Goal: Find specific page/section: Find specific page/section

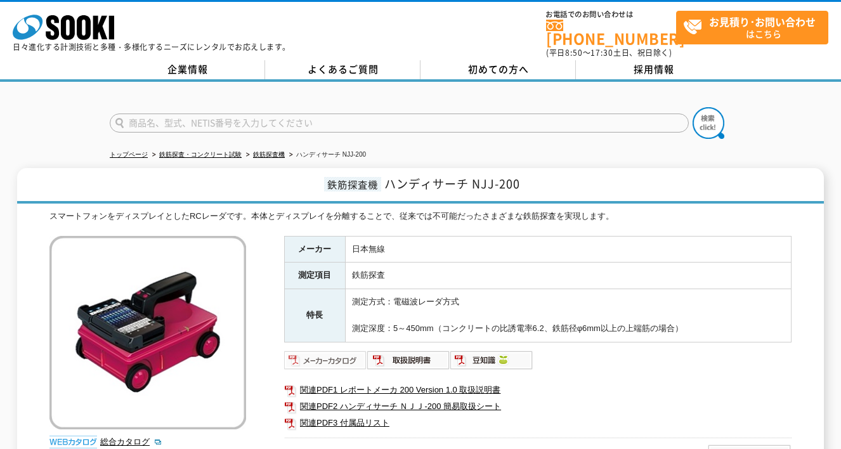
click at [327, 355] on img at bounding box center [325, 360] width 83 height 20
click at [171, 117] on input "text" at bounding box center [399, 122] width 579 height 19
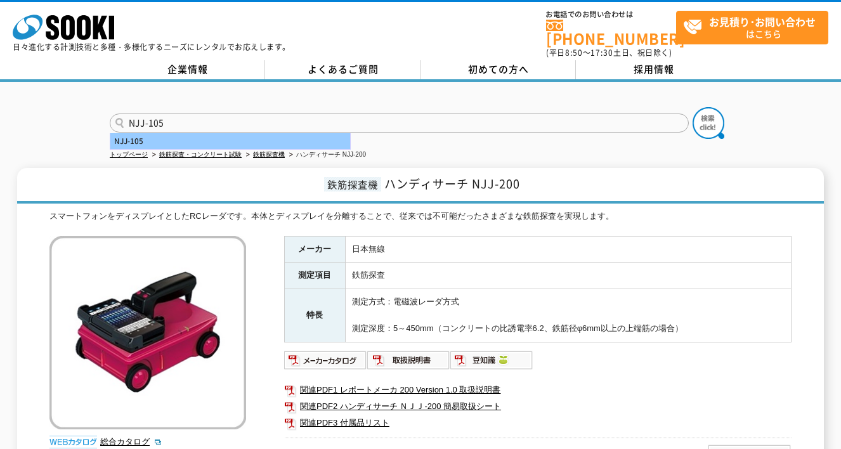
type input "NJJ-105"
click at [136, 133] on div "NJJ-105" at bounding box center [230, 141] width 240 height 16
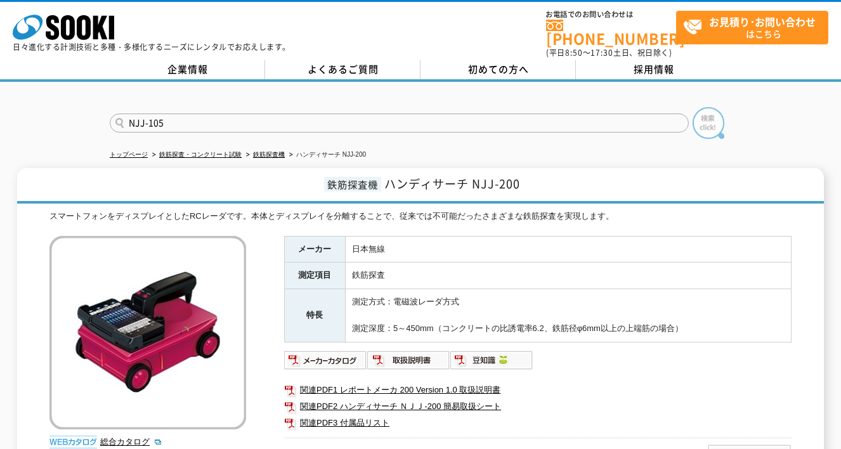
click at [701, 117] on img at bounding box center [708, 123] width 32 height 32
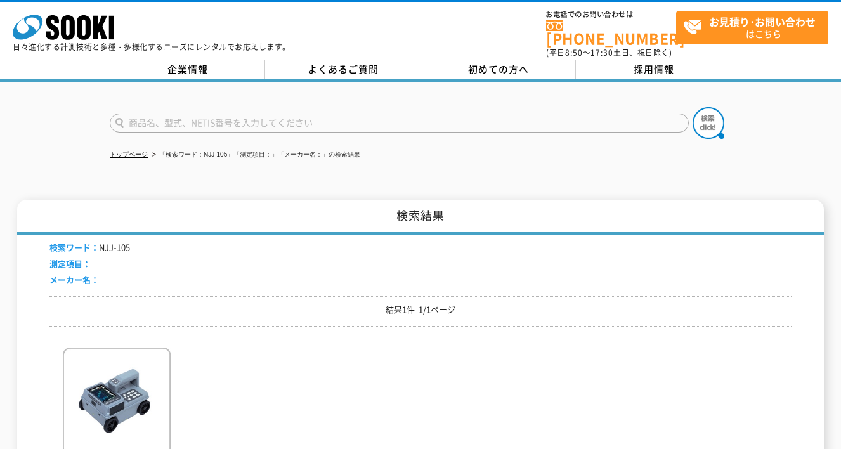
scroll to position [63, 0]
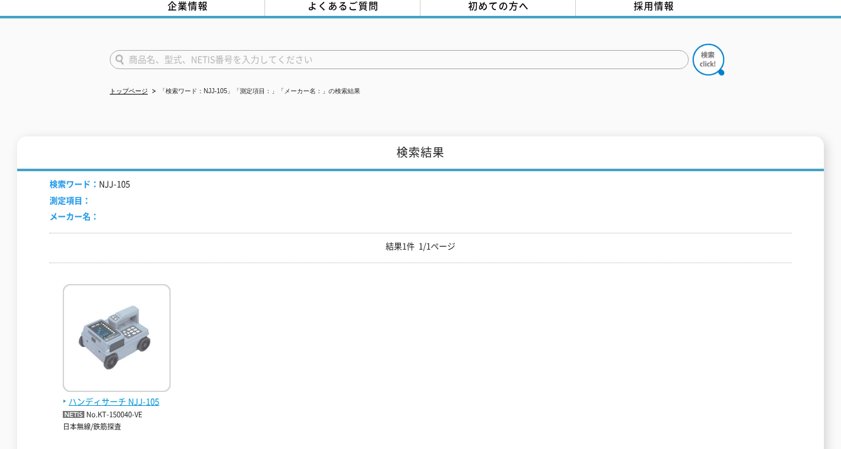
click at [131, 313] on img at bounding box center [117, 339] width 108 height 111
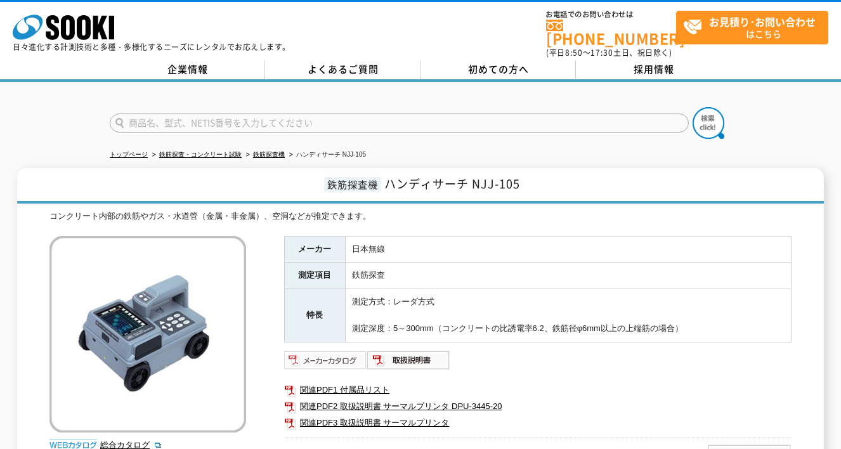
click at [344, 350] on img at bounding box center [325, 360] width 83 height 20
